Goal: Task Accomplishment & Management: Use online tool/utility

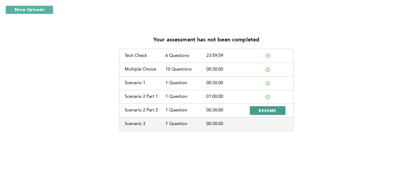
click at [268, 110] on span "RESUME" at bounding box center [268, 110] width 18 height 5
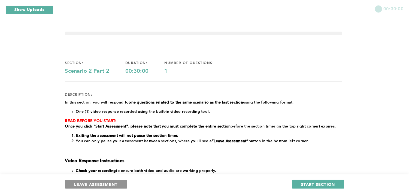
click at [93, 185] on span "LEAVE ASSESSMENT" at bounding box center [95, 184] width 43 height 5
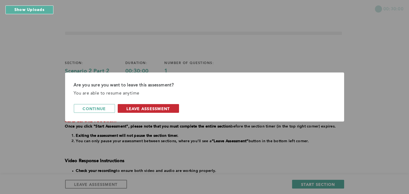
click at [151, 110] on span "leave assessment" at bounding box center [148, 108] width 43 height 5
